Goal: Find specific fact: Find specific fact

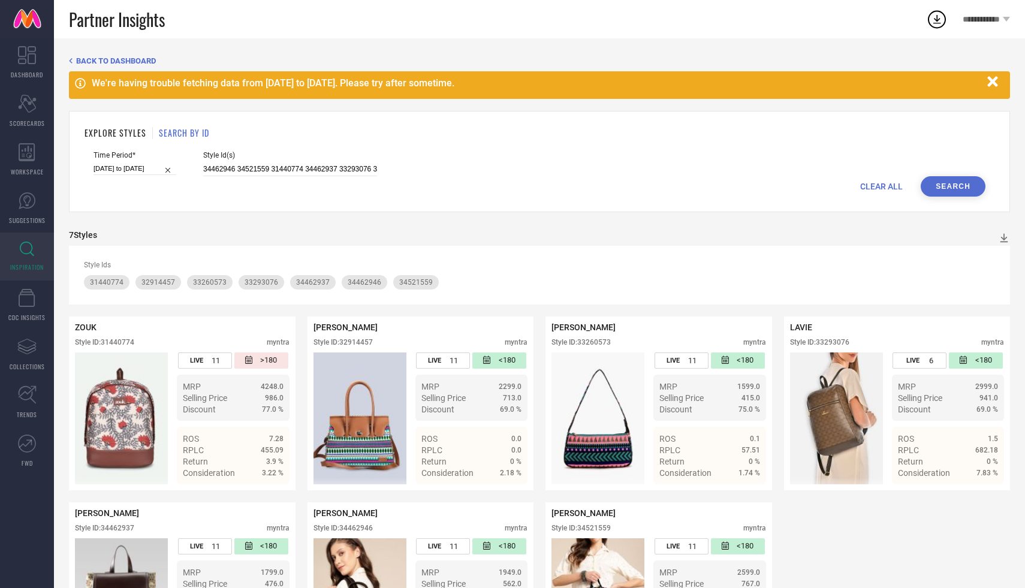
scroll to position [107, 0]
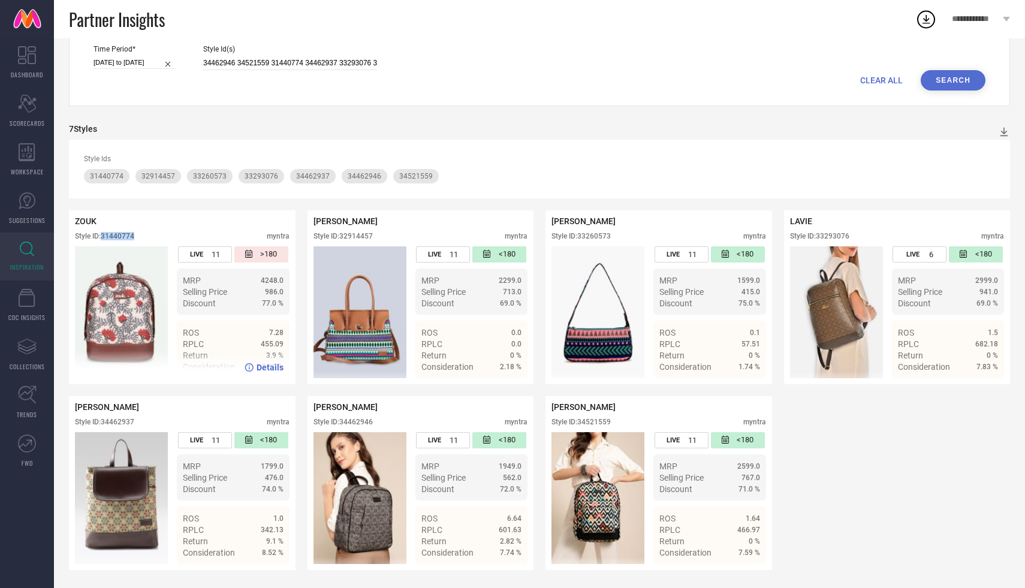
drag, startPoint x: 0, startPoint y: 0, endPoint x: 138, endPoint y: 237, distance: 273.9
click at [138, 237] on div "Style ID: 31440774 myntra" at bounding box center [182, 239] width 215 height 14
copy div "31440774"
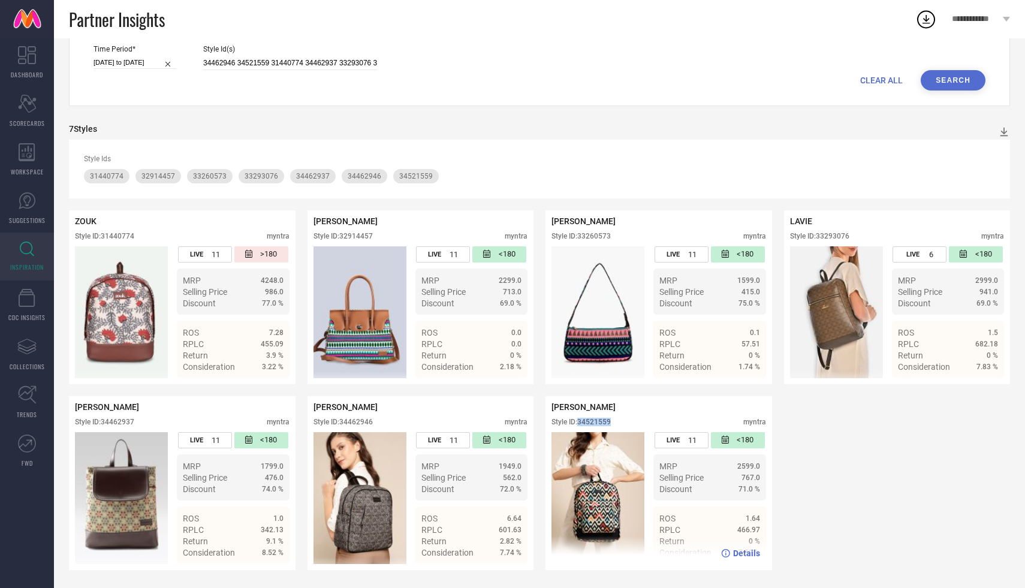
drag, startPoint x: 580, startPoint y: 422, endPoint x: 636, endPoint y: 421, distance: 56.3
click at [636, 421] on div "Style ID: 34521559 myntra" at bounding box center [658, 425] width 215 height 14
copy div "34521559"
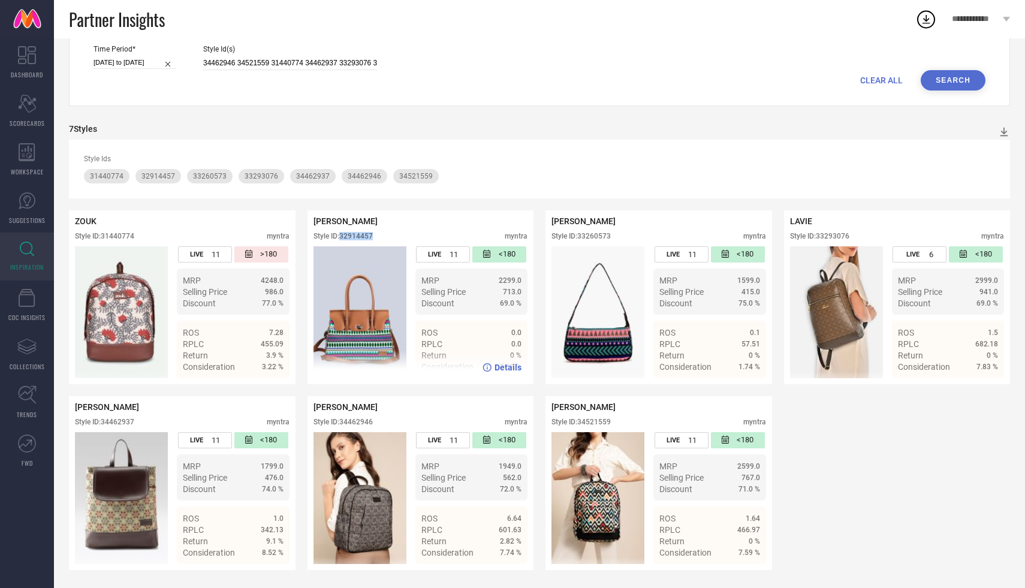
drag, startPoint x: 341, startPoint y: 236, endPoint x: 400, endPoint y: 236, distance: 58.7
click at [400, 236] on div "Style ID: 32914457 myntra" at bounding box center [420, 239] width 215 height 14
copy div "32914457"
drag, startPoint x: 580, startPoint y: 234, endPoint x: 641, endPoint y: 232, distance: 61.8
click at [641, 232] on div "Style ID: 33260573 myntra" at bounding box center [658, 239] width 215 height 14
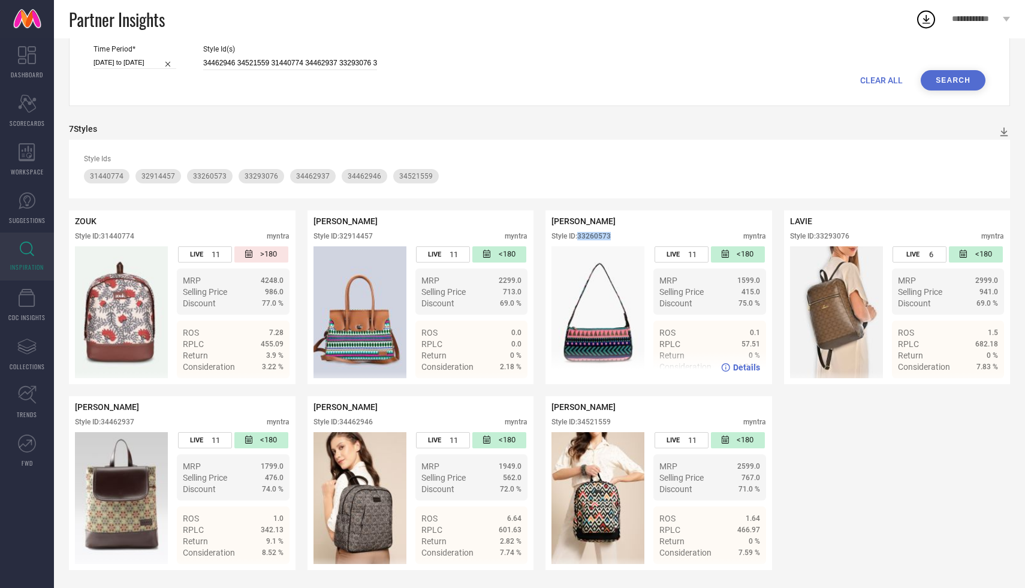
copy div "33260573"
drag, startPoint x: 819, startPoint y: 234, endPoint x: 911, endPoint y: 234, distance: 92.3
click at [911, 234] on div "Style ID: 33293076 myntra" at bounding box center [897, 239] width 215 height 14
copy div "33293076"
drag, startPoint x: 374, startPoint y: 418, endPoint x: 343, endPoint y: 420, distance: 31.2
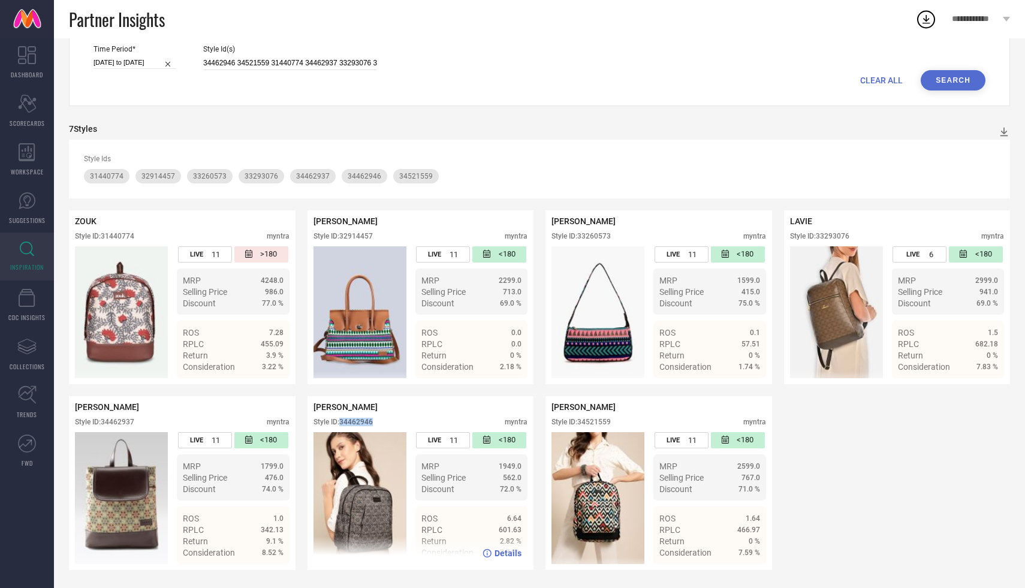
click at [343, 420] on div "Style ID: 34462946 myntra" at bounding box center [420, 425] width 215 height 14
copy div "34462946"
